Goal: Transaction & Acquisition: Subscribe to service/newsletter

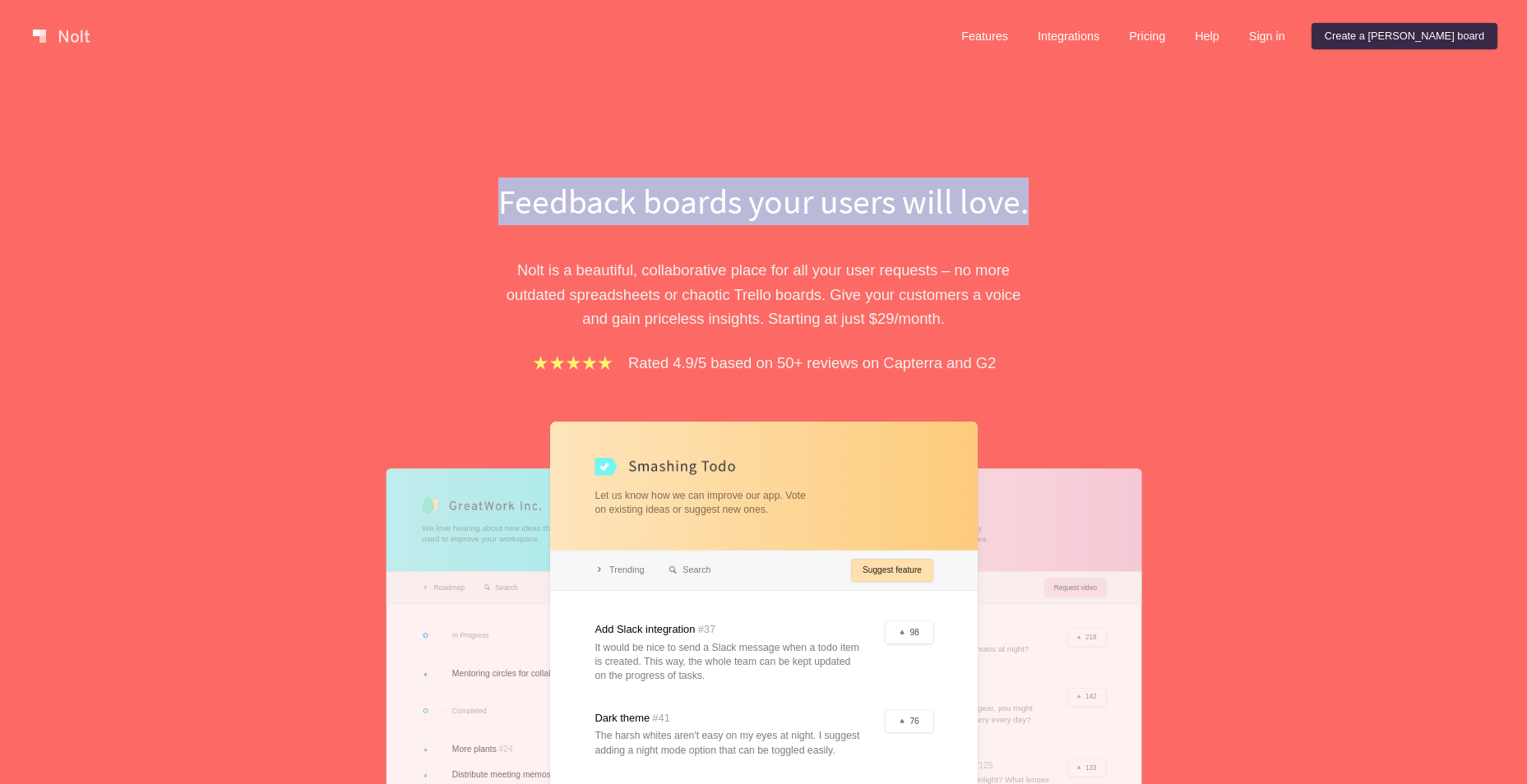
click at [1168, 210] on div "Feedback boards your users will love. [PERSON_NAME] is a beautiful, collaborati…" at bounding box center [763, 547] width 1527 height 949
drag, startPoint x: 1168, startPoint y: 220, endPoint x: 476, endPoint y: 189, distance: 692.7
click at [486, 190] on div "Feedback boards your users will love. [PERSON_NAME] is a beautiful, collaborati…" at bounding box center [763, 547] width 1527 height 949
click at [470, 188] on div "Feedback boards your users will love. [PERSON_NAME] is a beautiful, collaborati…" at bounding box center [764, 589] width 740 height 824
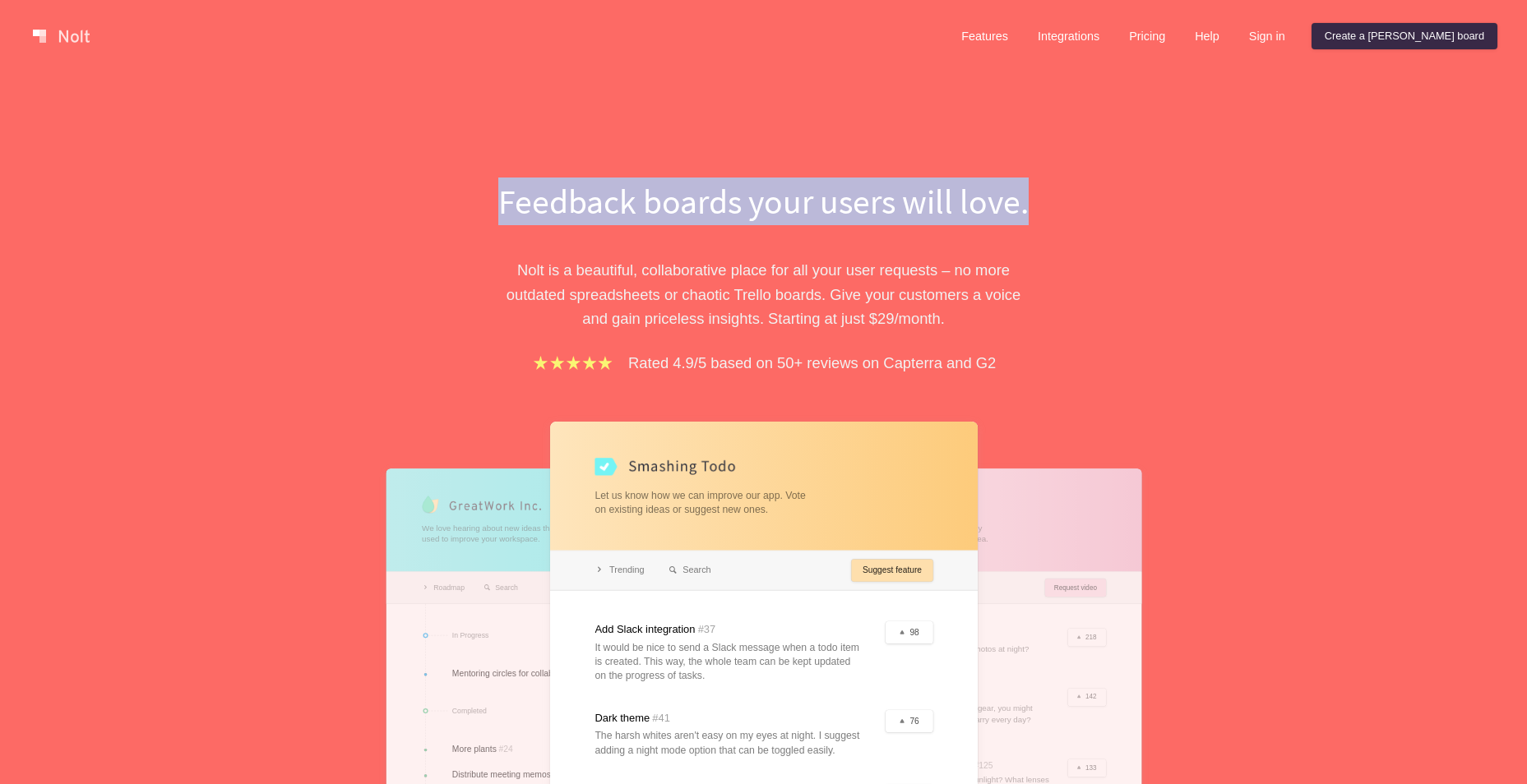
drag, startPoint x: 829, startPoint y: 189, endPoint x: 1158, endPoint y: 179, distance: 329.2
click at [1158, 179] on div "Feedback boards your users will love. [PERSON_NAME] is a beautiful, collaborati…" at bounding box center [763, 547] width 1527 height 949
click at [1179, 29] on link "Pricing" at bounding box center [1147, 35] width 62 height 26
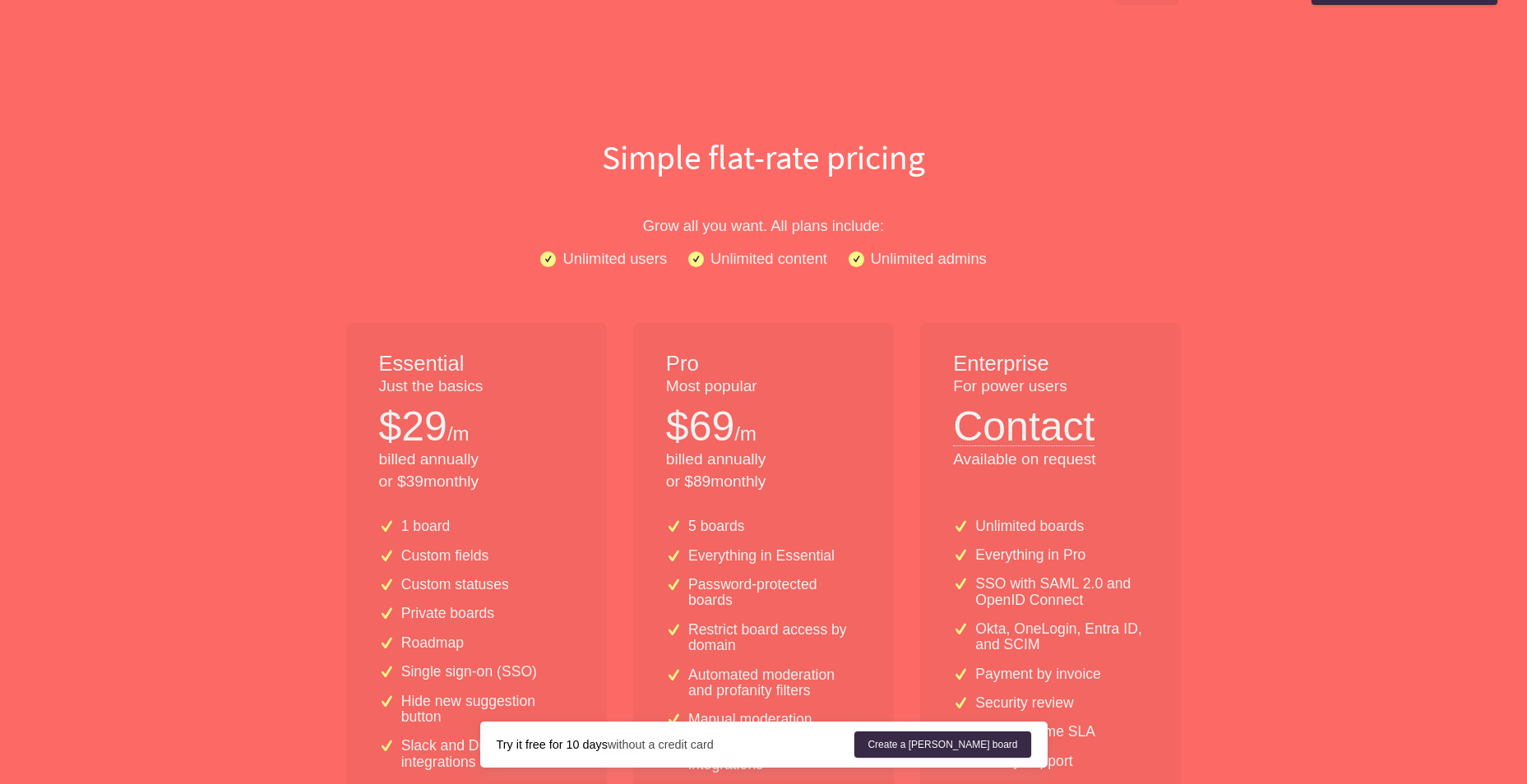
scroll to position [164, 0]
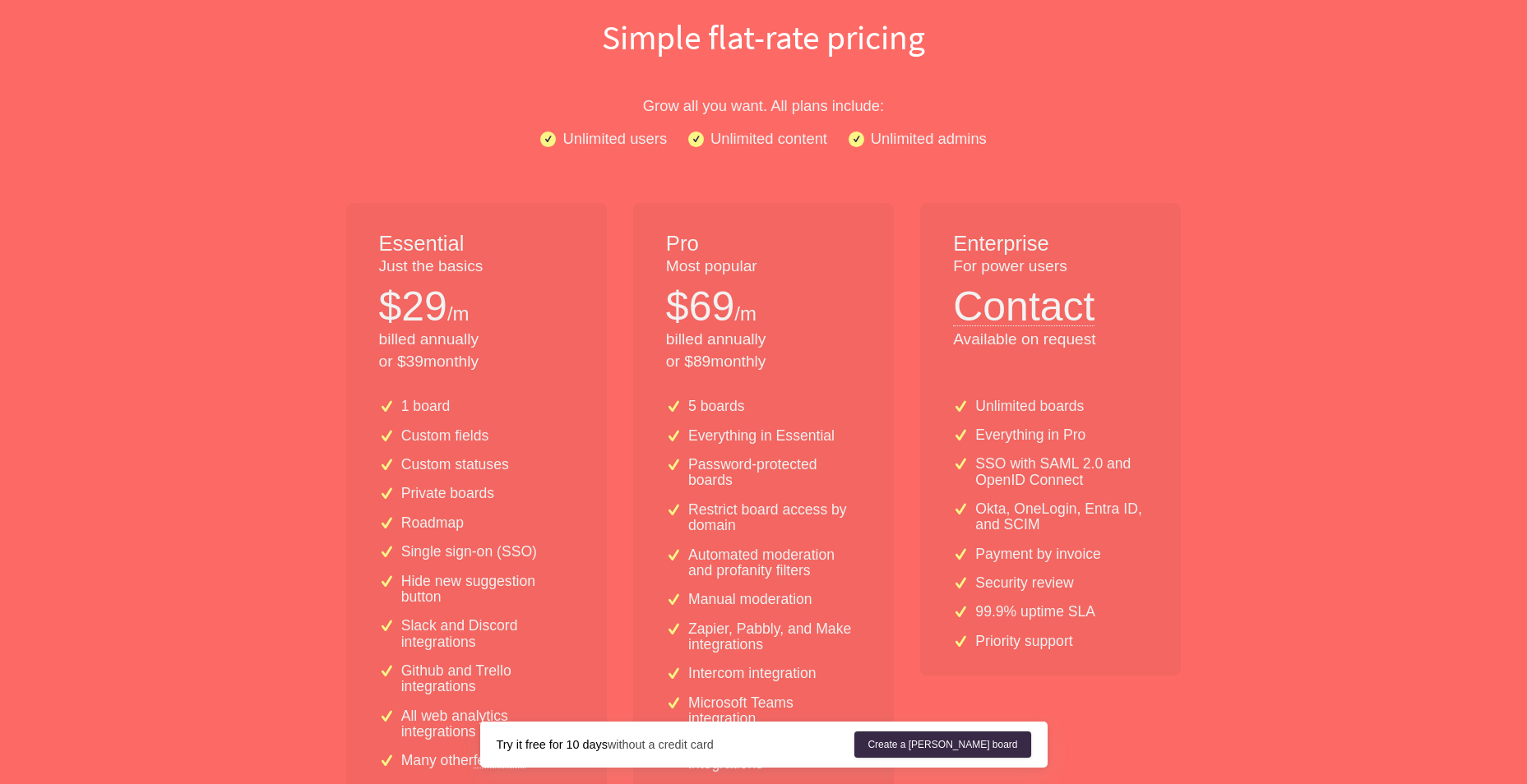
drag, startPoint x: 483, startPoint y: 364, endPoint x: 355, endPoint y: 261, distance: 164.3
click at [358, 272] on div "Essential Just the basics $ 29 /m billed annually or $ 39 monthly" at bounding box center [476, 294] width 261 height 183
drag, startPoint x: 355, startPoint y: 261, endPoint x: 363, endPoint y: 214, distance: 47.7
click at [355, 260] on div "Essential Just the basics $ 29 /m billed annually or $ 39 monthly" at bounding box center [476, 294] width 261 height 183
drag, startPoint x: 363, startPoint y: 214, endPoint x: 478, endPoint y: 326, distance: 160.5
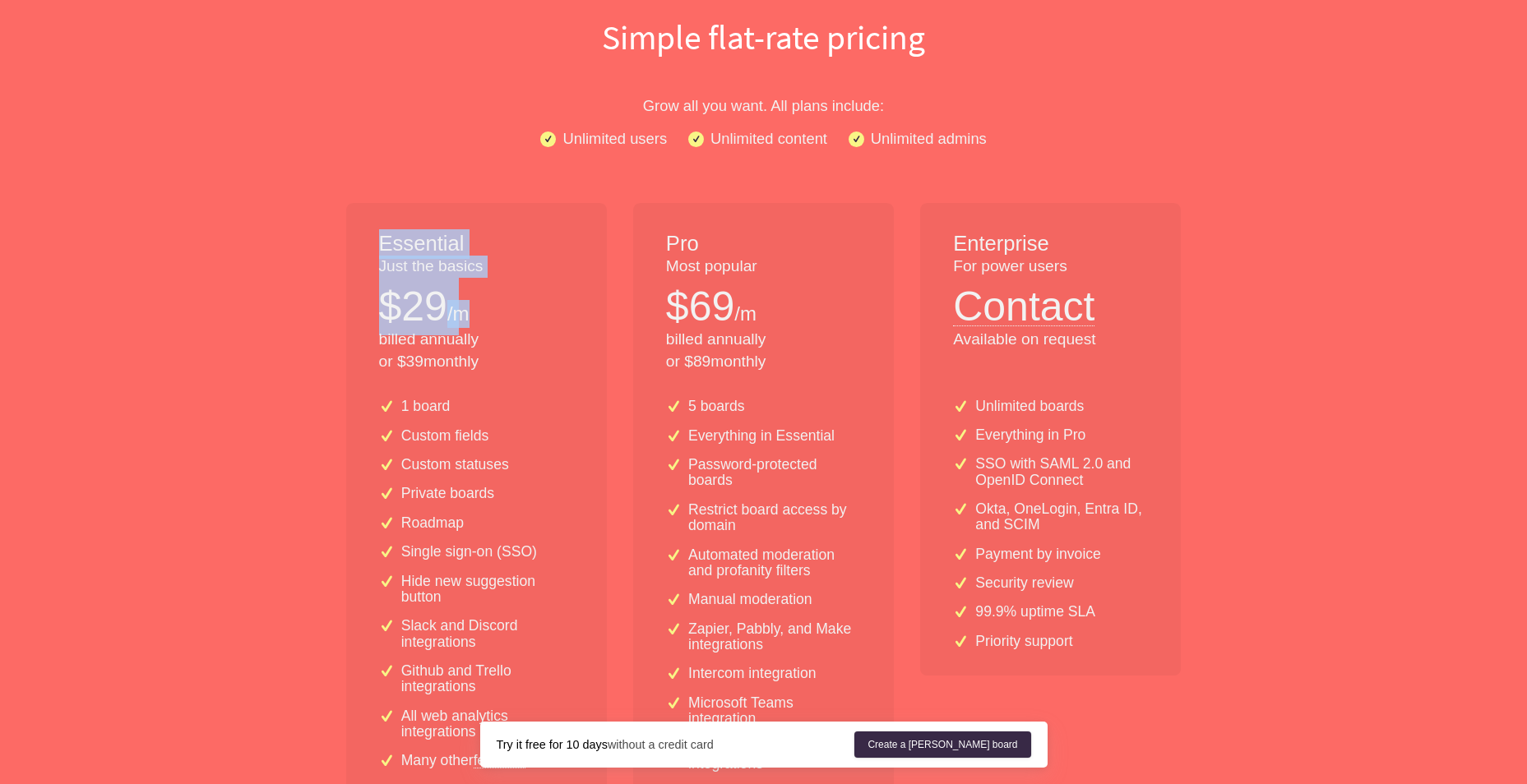
click at [476, 325] on div "Essential Just the basics $ 29 /m billed annually or $ 39 monthly" at bounding box center [476, 294] width 261 height 183
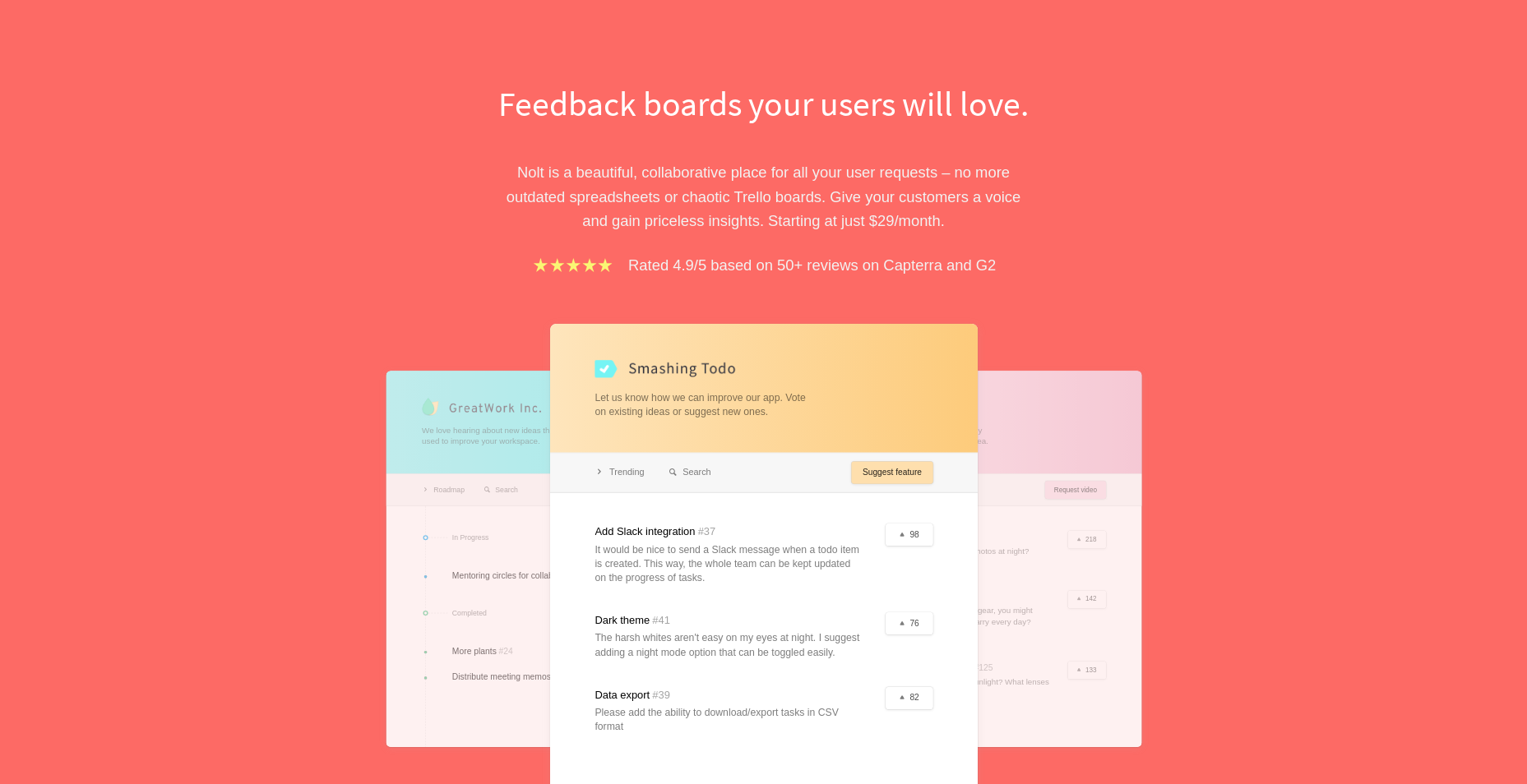
scroll to position [83, 0]
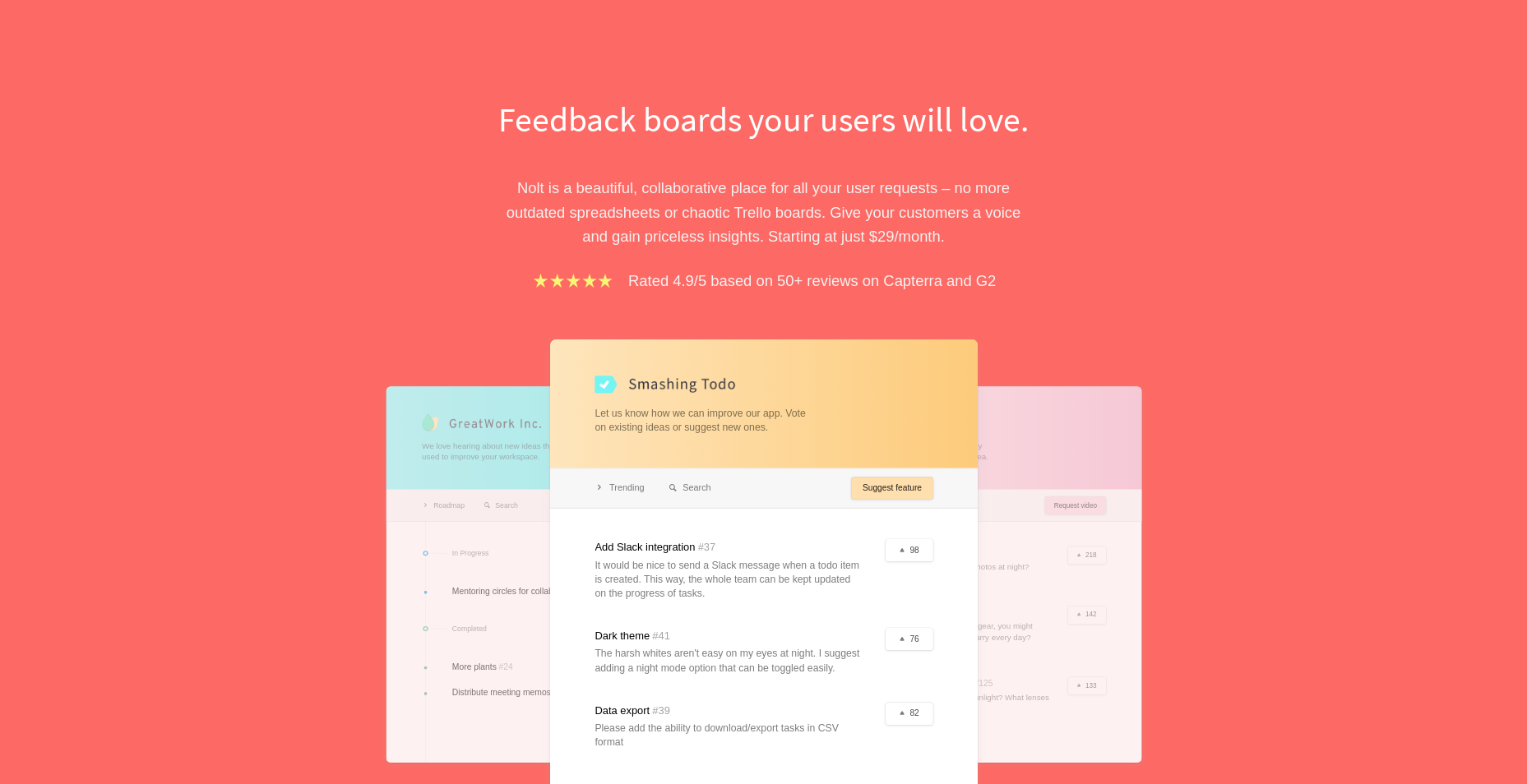
click at [933, 558] on div at bounding box center [763, 575] width 427 height 470
drag, startPoint x: 914, startPoint y: 549, endPoint x: 776, endPoint y: 516, distance: 141.9
click at [907, 549] on div at bounding box center [763, 575] width 427 height 470
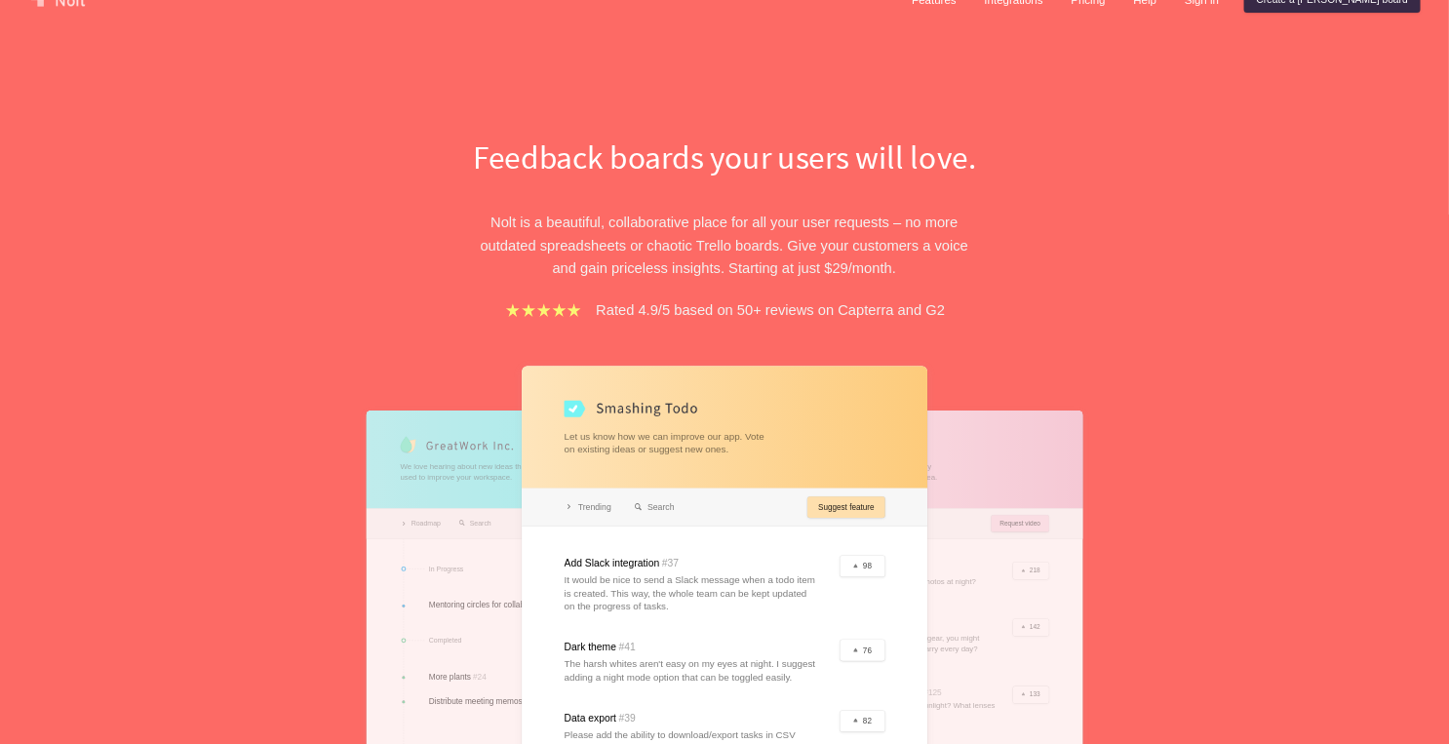
scroll to position [0, 0]
